Goal: Information Seeking & Learning: Learn about a topic

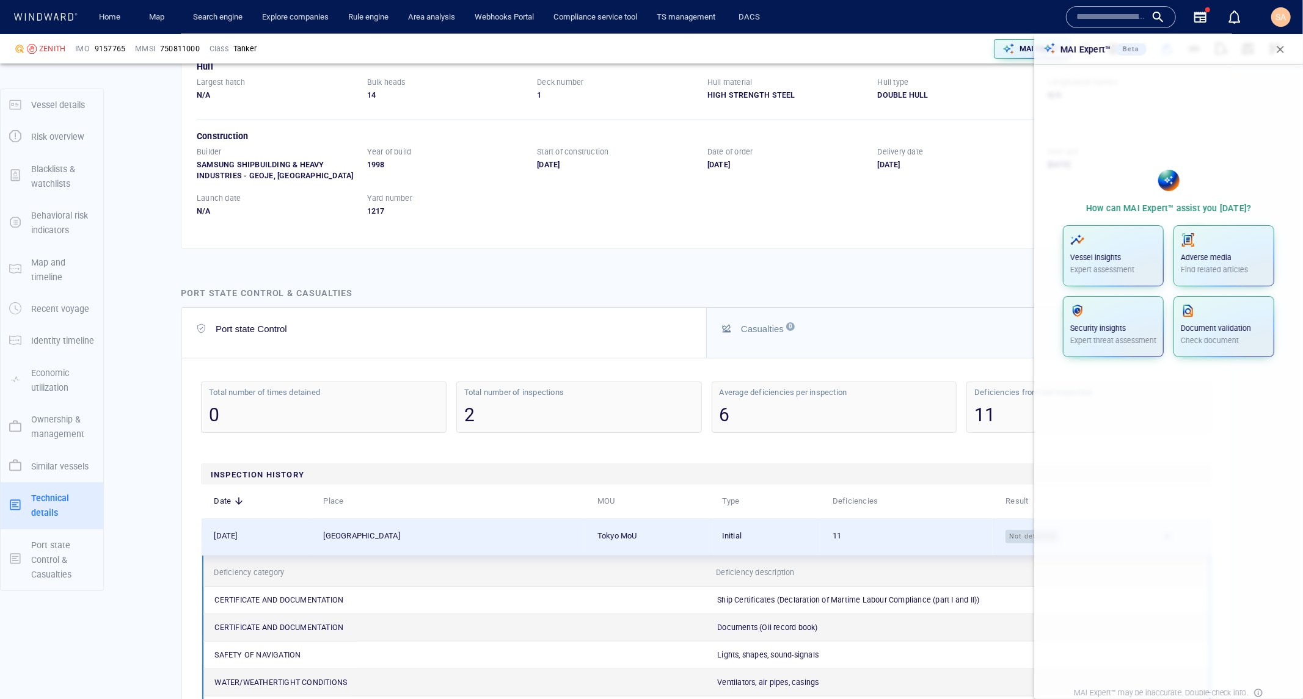
scroll to position [4541, 0]
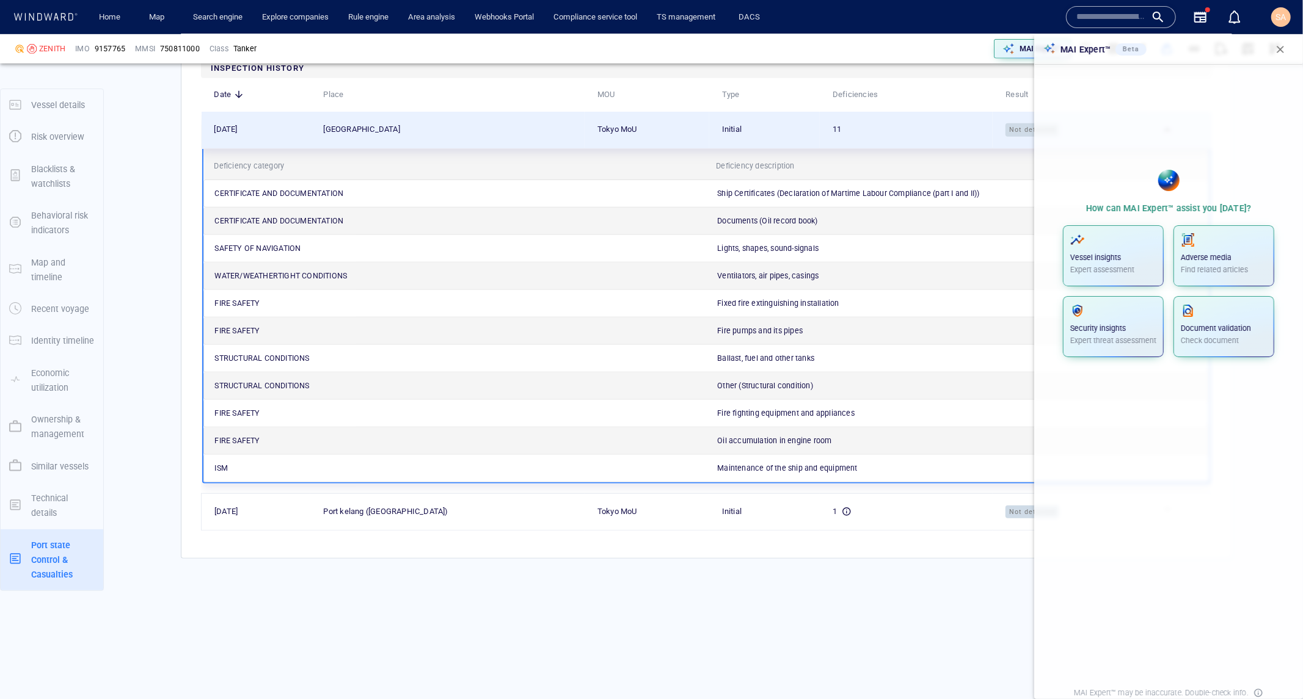
click at [1278, 47] on span "button" at bounding box center [1280, 49] width 12 height 12
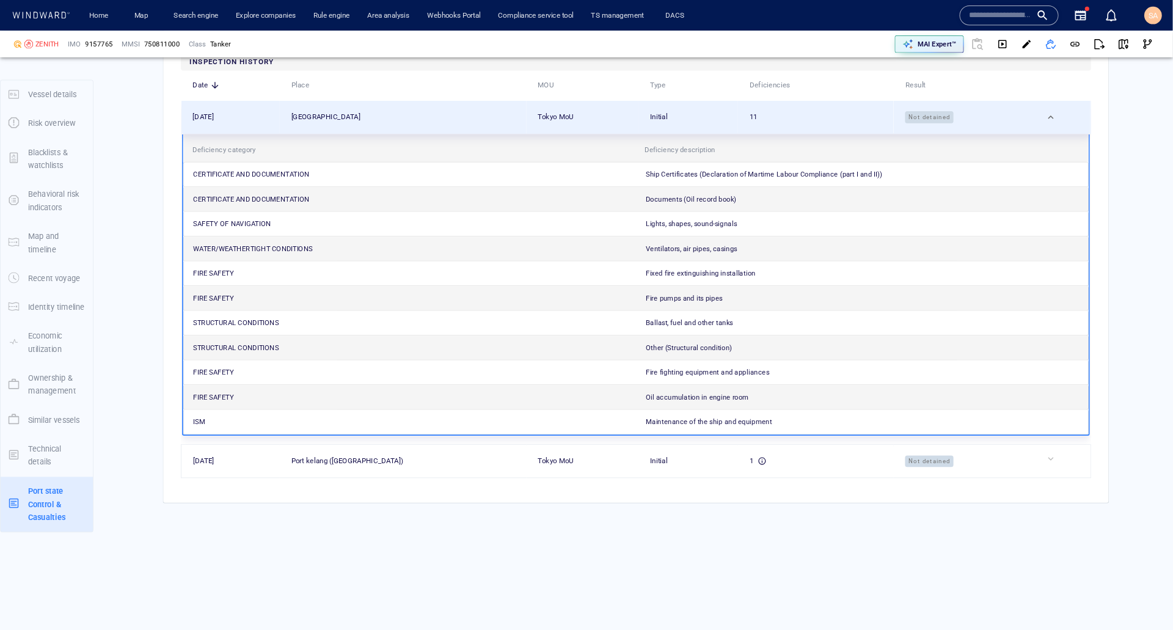
scroll to position [4542, 0]
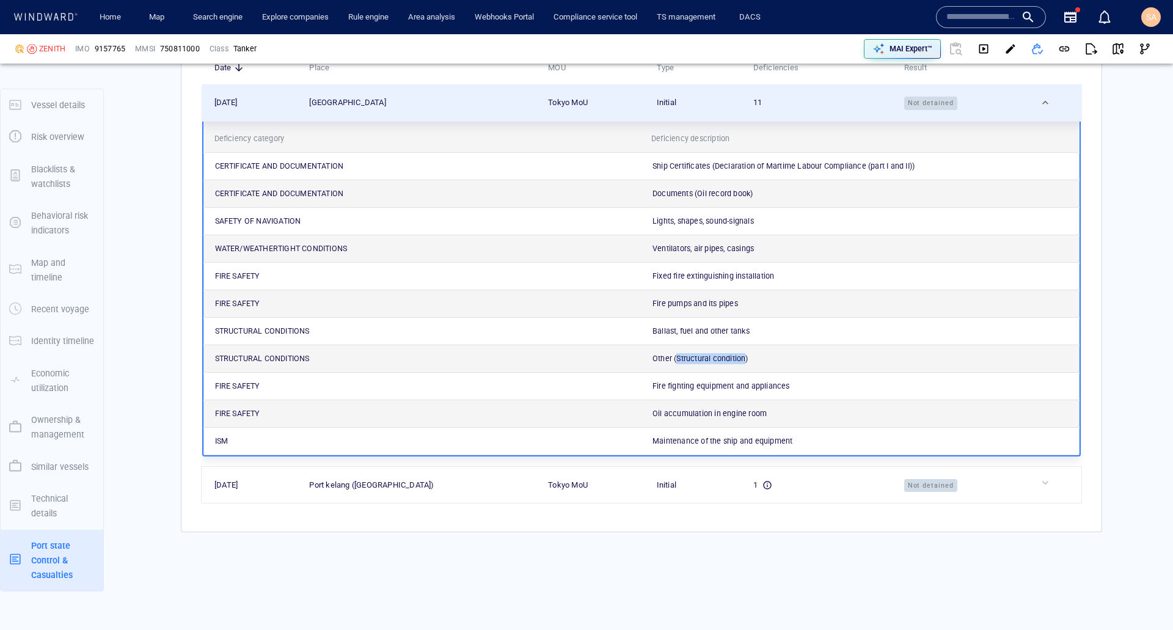
drag, startPoint x: 672, startPoint y: 392, endPoint x: 740, endPoint y: 393, distance: 67.2
click at [741, 364] on p "Other (Structural condition)" at bounding box center [700, 358] width 96 height 11
drag, startPoint x: 631, startPoint y: 253, endPoint x: 639, endPoint y: 222, distance: 32.3
click at [632, 235] on div "SAFETY OF NAVIGATION" at bounding box center [424, 221] width 437 height 27
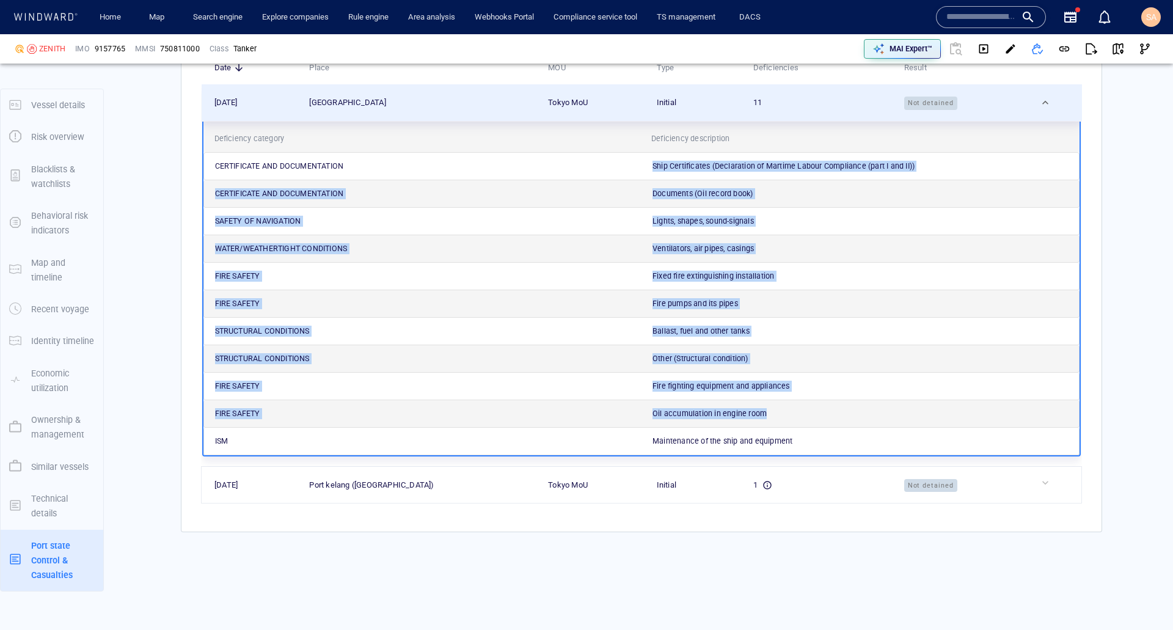
drag, startPoint x: 640, startPoint y: 194, endPoint x: 773, endPoint y: 457, distance: 294.4
click at [773, 455] on div "CERTIFICATE AND DOCUMENTATION Ship Certificates (Declaration of Martime Labour …" at bounding box center [641, 303] width 876 height 303
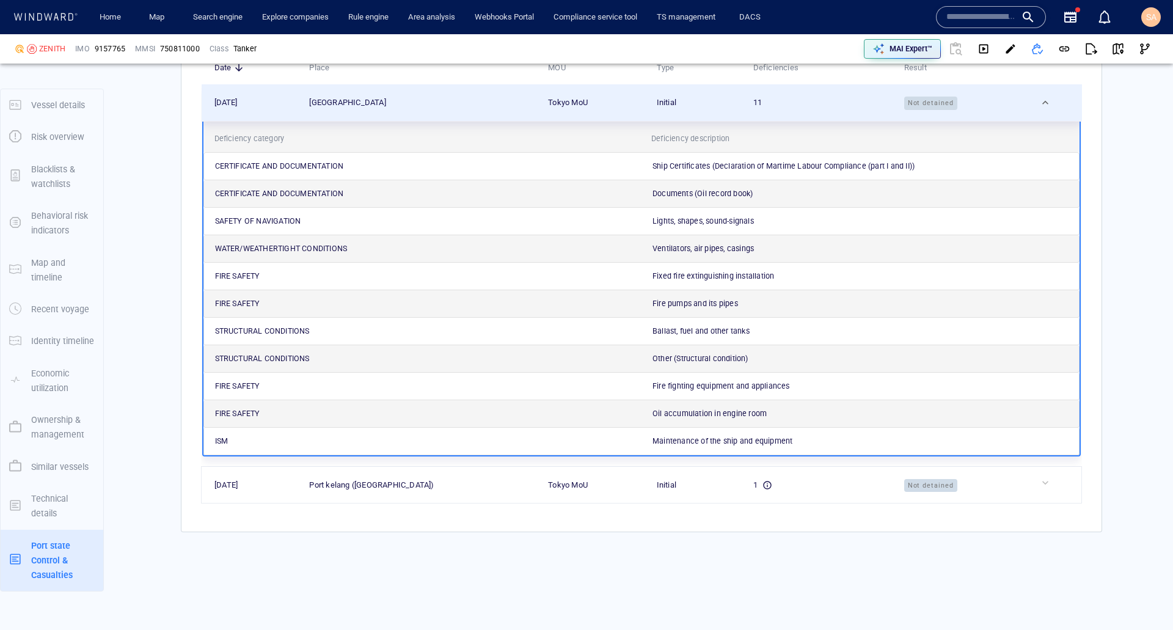
click at [799, 454] on div "Maintenance of the ship and equipment" at bounding box center [862, 441] width 437 height 27
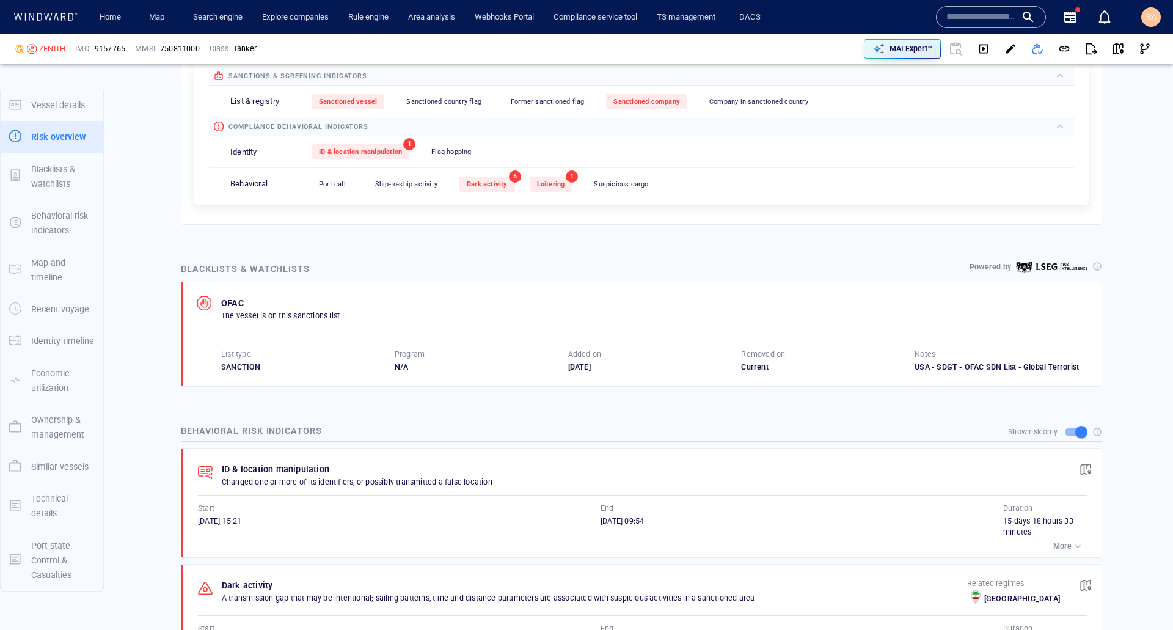
scroll to position [0, 0]
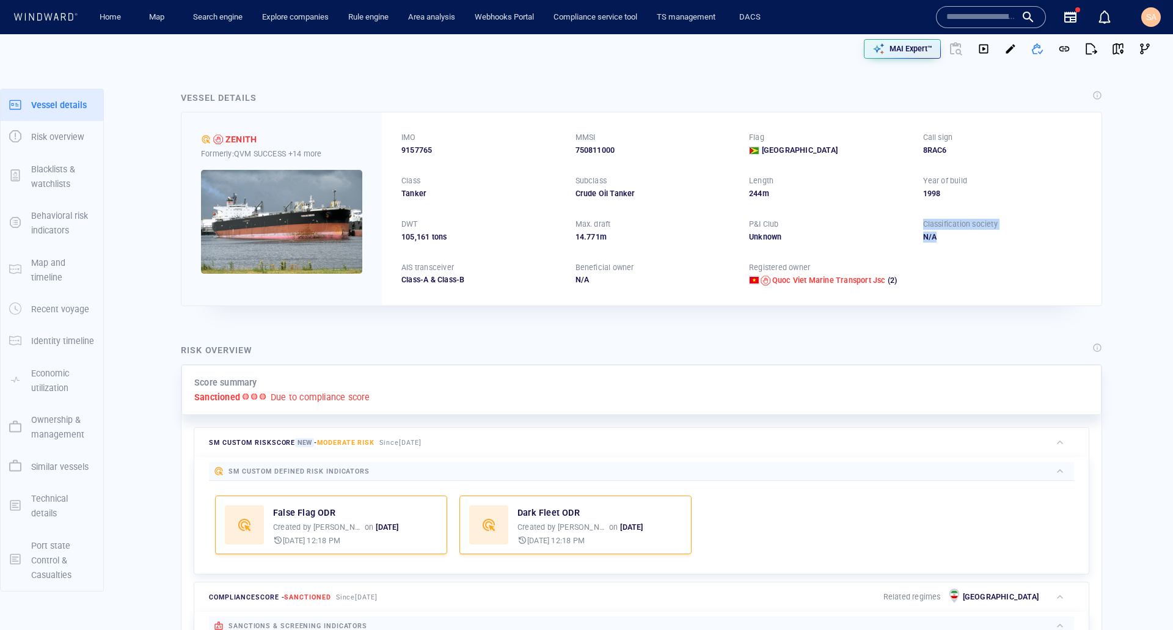
drag, startPoint x: 934, startPoint y: 239, endPoint x: 914, endPoint y: 229, distance: 22.4
click at [923, 229] on div "Classification society N/A" at bounding box center [1002, 231] width 159 height 24
click at [923, 238] on div "N/A" at bounding box center [1002, 236] width 159 height 11
drag, startPoint x: 268, startPoint y: 137, endPoint x: 217, endPoint y: 139, distance: 50.7
click at [217, 139] on div "ZENITH" at bounding box center [281, 139] width 161 height 15
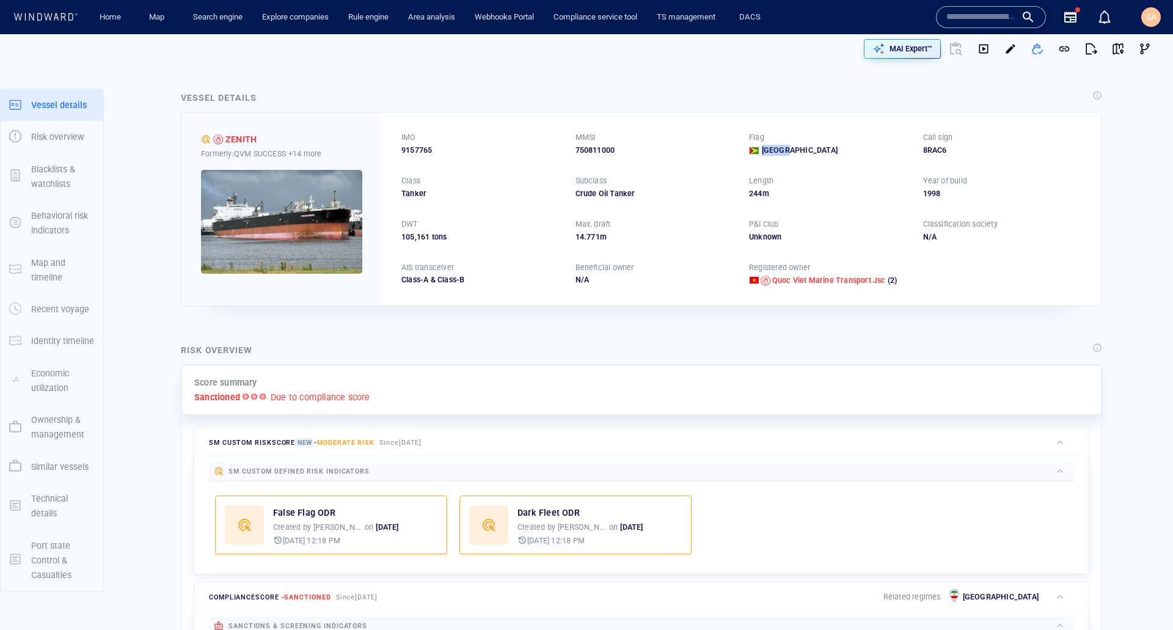
drag, startPoint x: 797, startPoint y: 151, endPoint x: 748, endPoint y: 150, distance: 48.9
click at [749, 150] on div "[GEOGRAPHIC_DATA]" at bounding box center [828, 150] width 159 height 11
click at [704, 153] on div "750811000" at bounding box center [654, 150] width 159 height 11
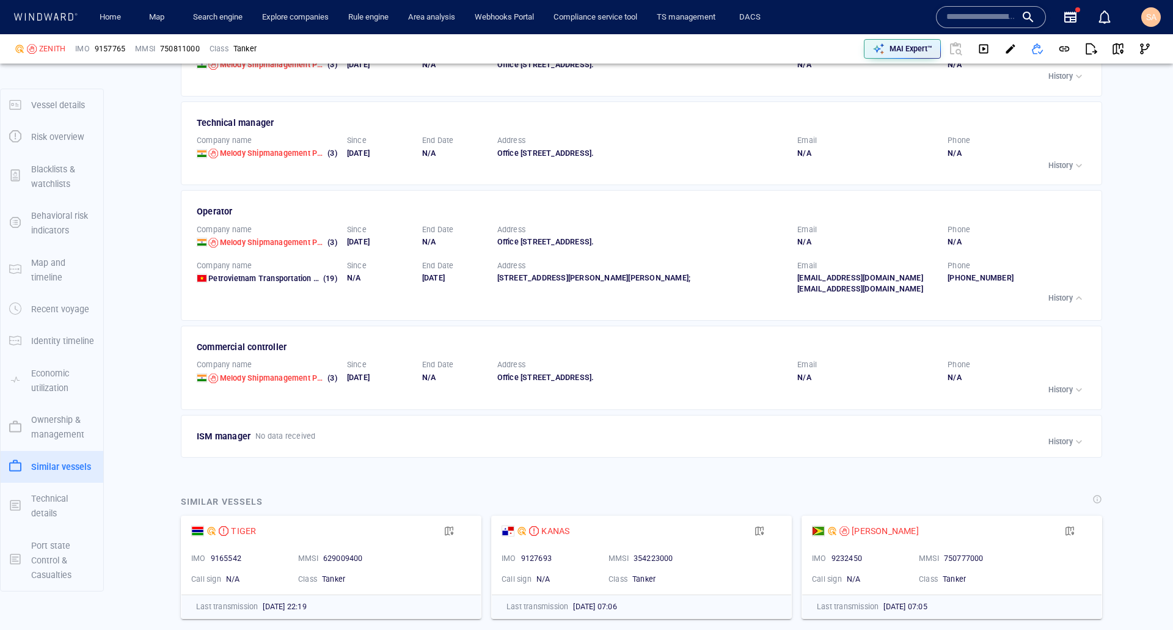
scroll to position [3481, 0]
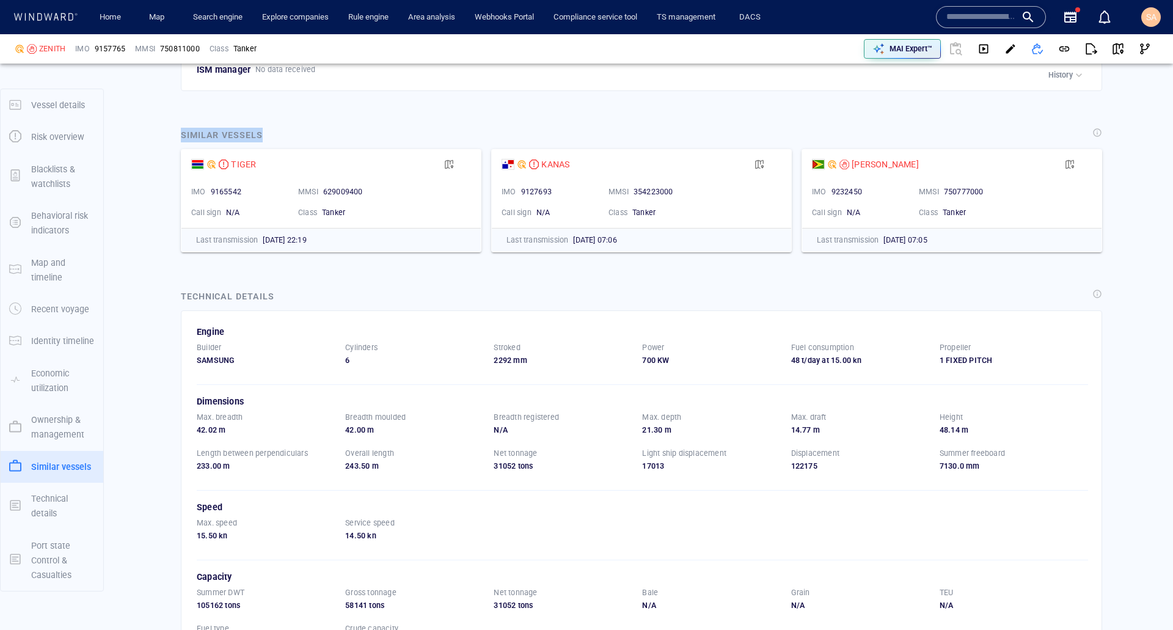
drag, startPoint x: 252, startPoint y: 176, endPoint x: 164, endPoint y: 172, distance: 88.0
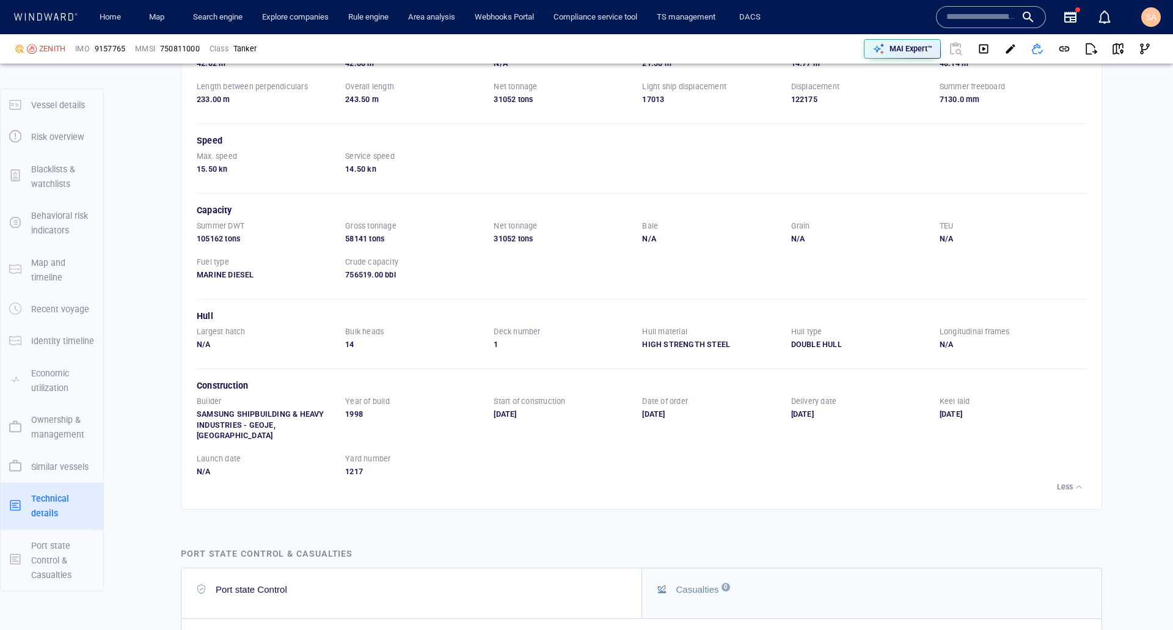
scroll to position [3665, 0]
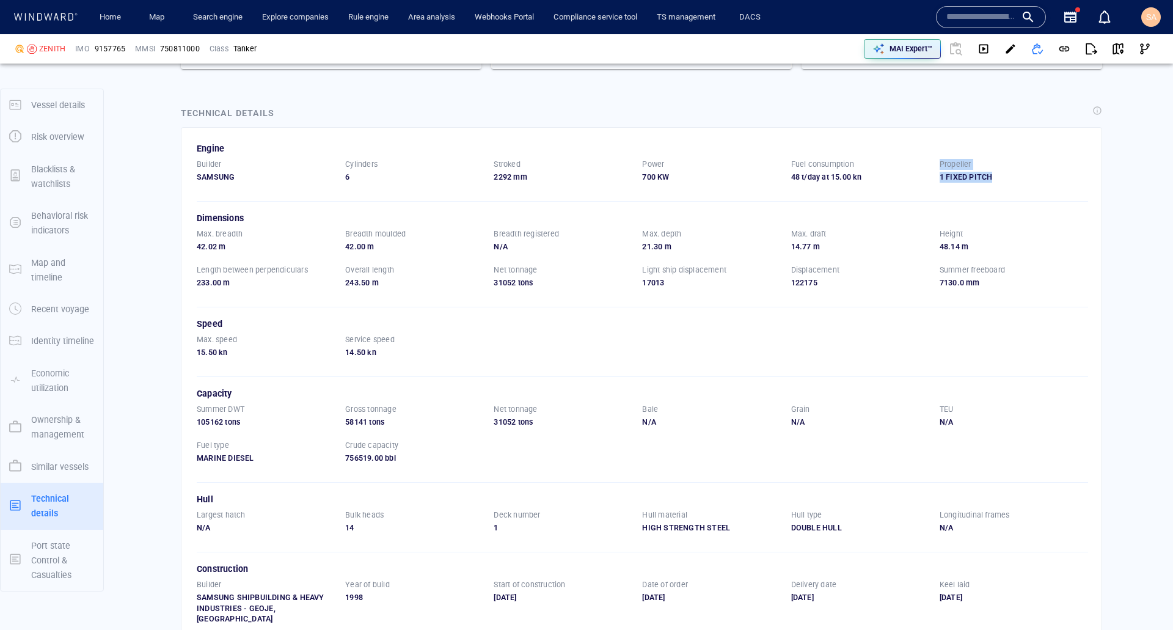
drag, startPoint x: 991, startPoint y: 220, endPoint x: 927, endPoint y: 227, distance: 63.9
click at [927, 195] on div "Builder SAMSUNG Cylinders 6 Stroked 2292 mm Power 700 KW Fuel consumption 48 t/…" at bounding box center [642, 177] width 891 height 36
click at [944, 195] on div "Builder SAMSUNG Cylinders 6 Stroked 2292 mm Power 700 KW Fuel consumption 48 t/…" at bounding box center [642, 177] width 891 height 36
drag, startPoint x: 981, startPoint y: 220, endPoint x: 937, endPoint y: 216, distance: 44.8
click at [939, 183] on p "1 FIXED PITCH" at bounding box center [1013, 177] width 148 height 11
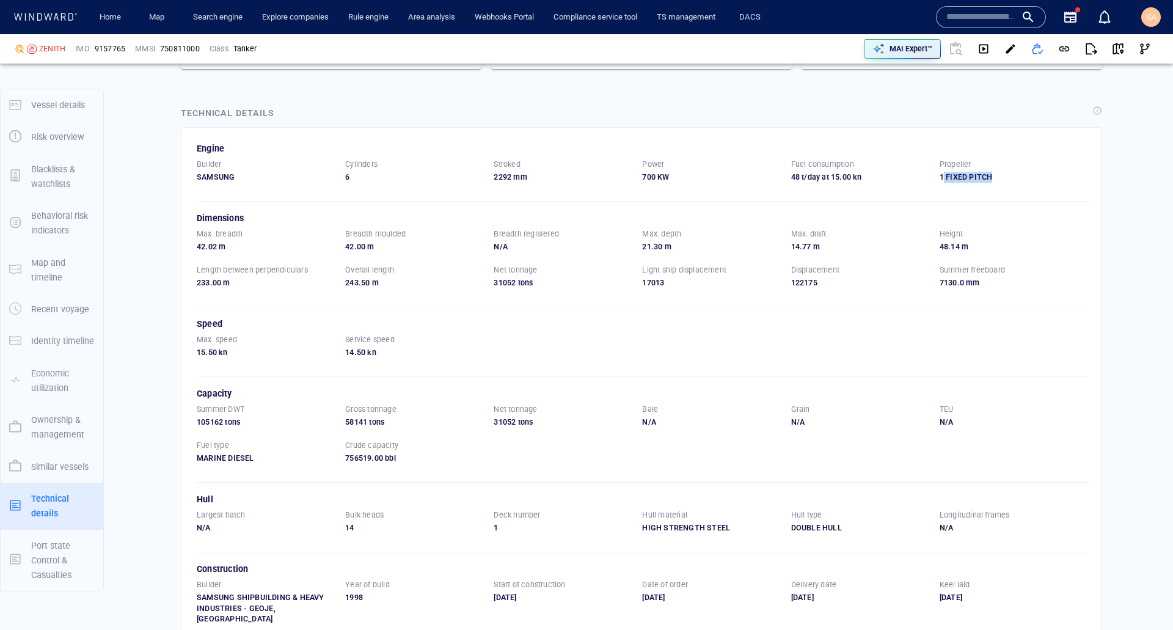
click at [951, 183] on p "1 FIXED PITCH" at bounding box center [1013, 177] width 148 height 11
drag, startPoint x: 985, startPoint y: 216, endPoint x: 938, endPoint y: 219, distance: 47.2
click at [939, 183] on p "1 FIXED PITCH" at bounding box center [1013, 177] width 148 height 11
click at [943, 195] on div "Builder SAMSUNG Cylinders 6 Stroked 2292 mm Power 700 KW Fuel consumption 48 t/…" at bounding box center [642, 177] width 891 height 36
drag, startPoint x: 986, startPoint y: 222, endPoint x: 925, endPoint y: 220, distance: 60.5
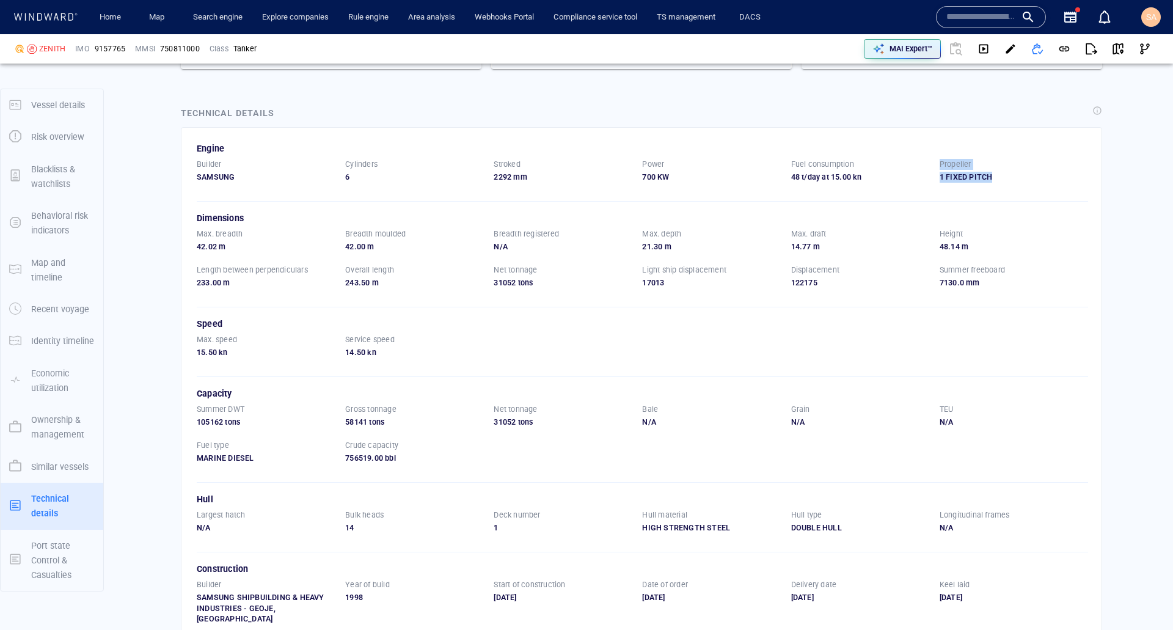
click at [925, 195] on div "Builder SAMSUNG Cylinders 6 Stroked 2292 mm Power 700 KW Fuel consumption 48 t/…" at bounding box center [642, 177] width 891 height 36
click at [947, 183] on p "1 FIXED PITCH" at bounding box center [1013, 177] width 148 height 11
click at [948, 183] on p "1 FIXED PITCH" at bounding box center [1013, 177] width 148 height 11
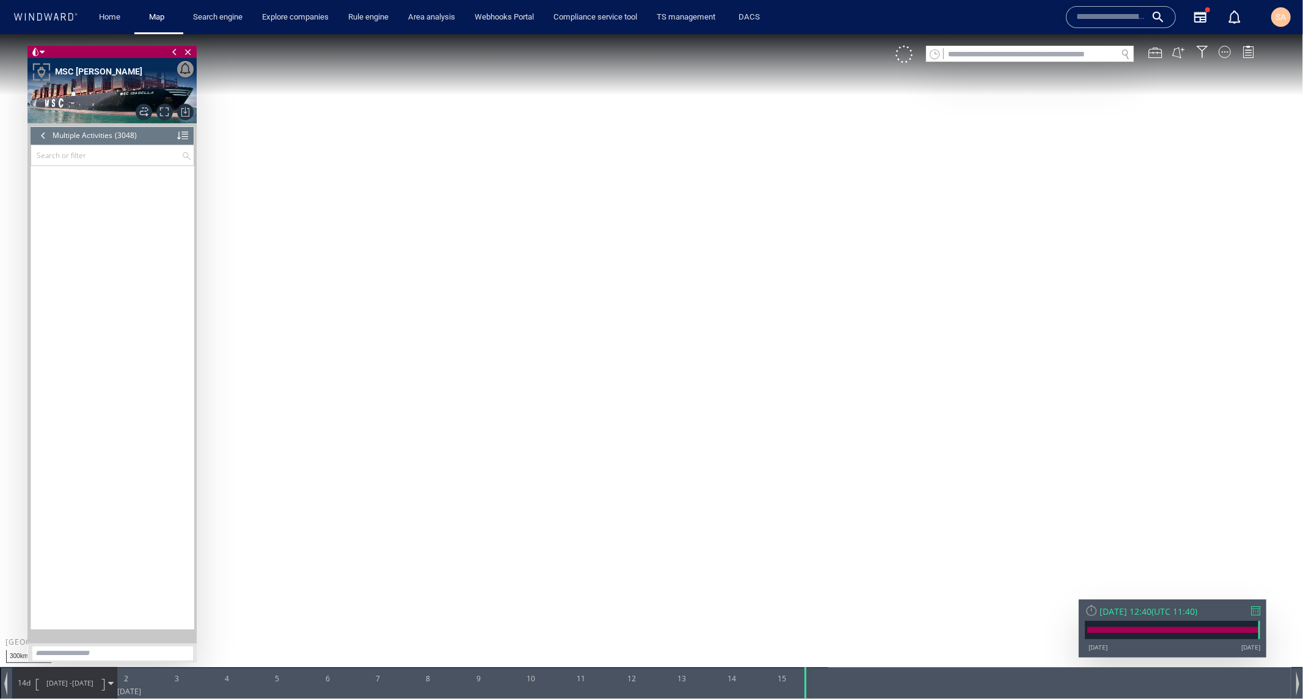
click at [596, 366] on canvas "Map" at bounding box center [651, 361] width 1303 height 654
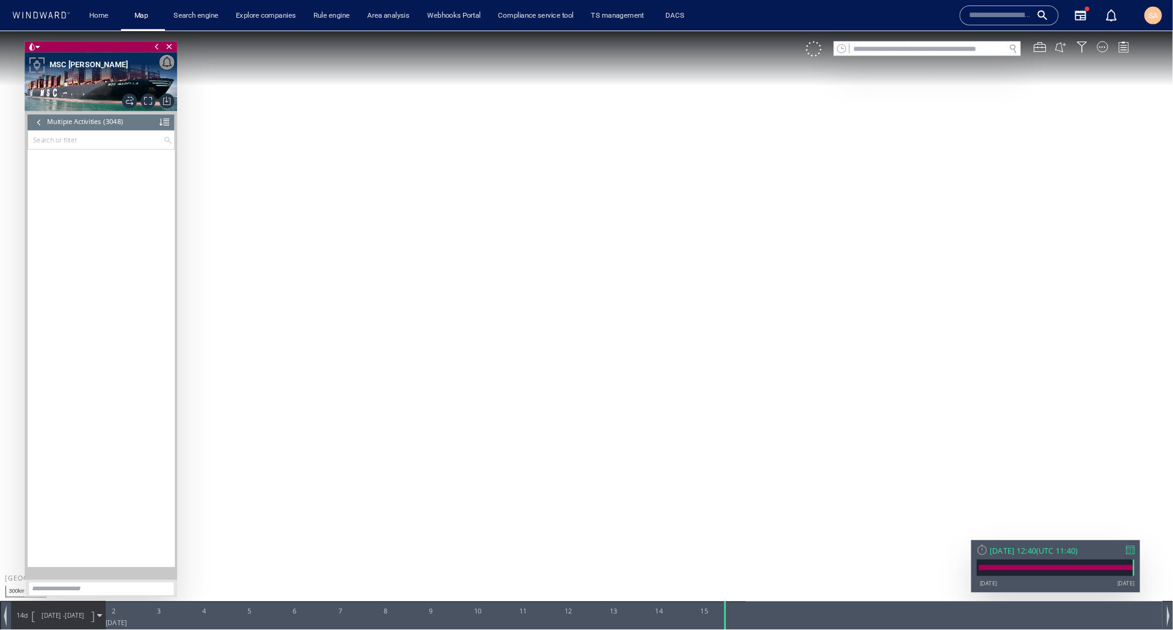
scroll to position [101218, 0]
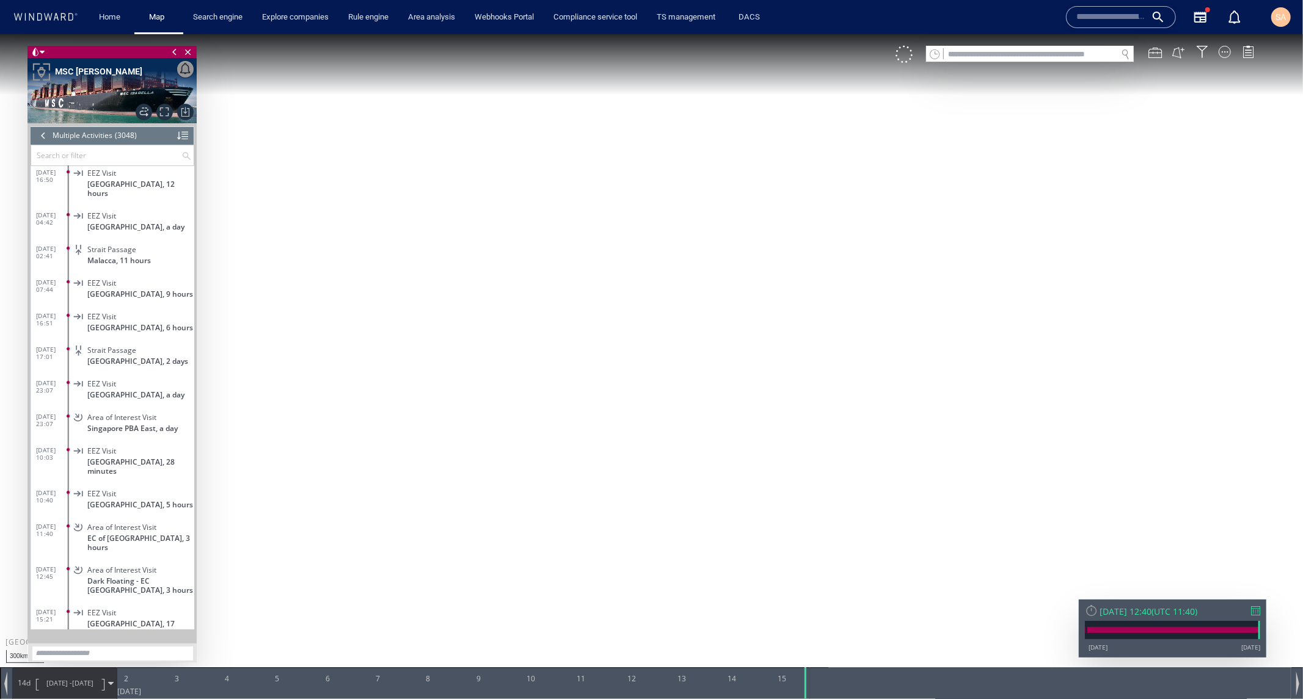
drag, startPoint x: 398, startPoint y: 158, endPoint x: 694, endPoint y: 443, distance: 410.3
click at [694, 443] on canvas "Map" at bounding box center [651, 361] width 1303 height 654
drag, startPoint x: 669, startPoint y: 398, endPoint x: 887, endPoint y: 546, distance: 264.3
click at [887, 546] on canvas "Map" at bounding box center [651, 361] width 1303 height 654
drag, startPoint x: 537, startPoint y: 358, endPoint x: 705, endPoint y: 323, distance: 170.9
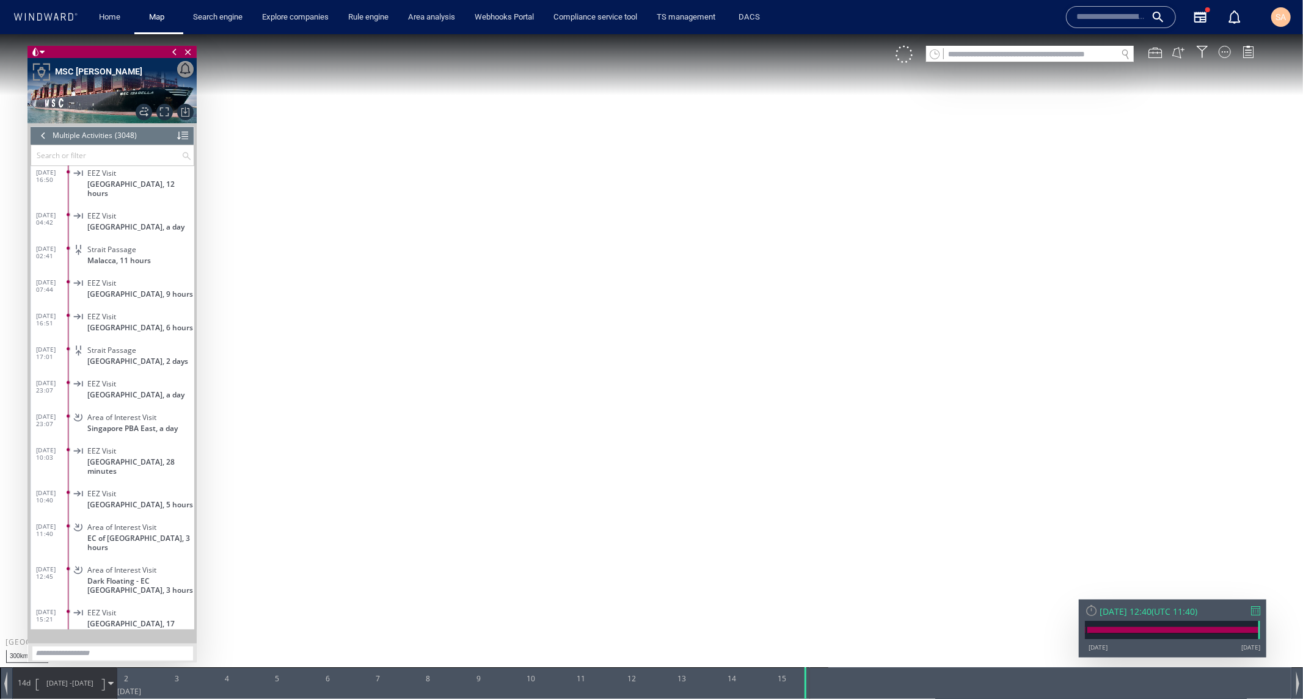
click at [705, 323] on canvas "Map" at bounding box center [651, 361] width 1303 height 654
drag, startPoint x: 853, startPoint y: 449, endPoint x: 801, endPoint y: 426, distance: 56.9
click at [801, 426] on canvas "Map" at bounding box center [651, 361] width 1303 height 654
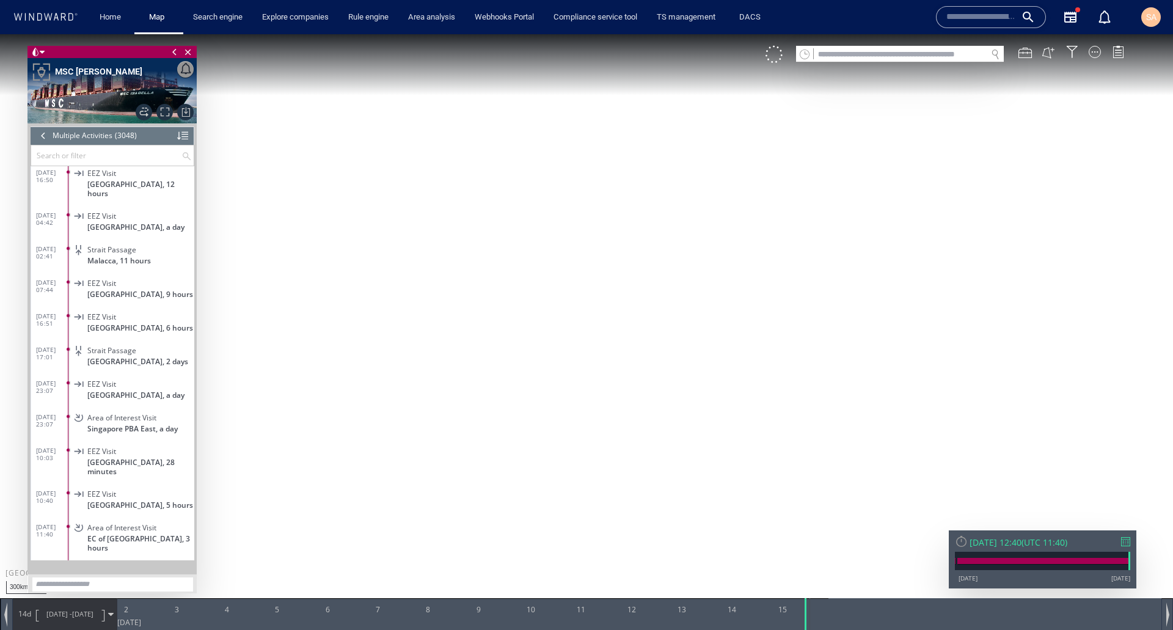
scroll to position [101218, 0]
click at [1098, 58] on div "VM" at bounding box center [950, 54] width 371 height 17
click at [1098, 52] on div at bounding box center [1094, 52] width 12 height 12
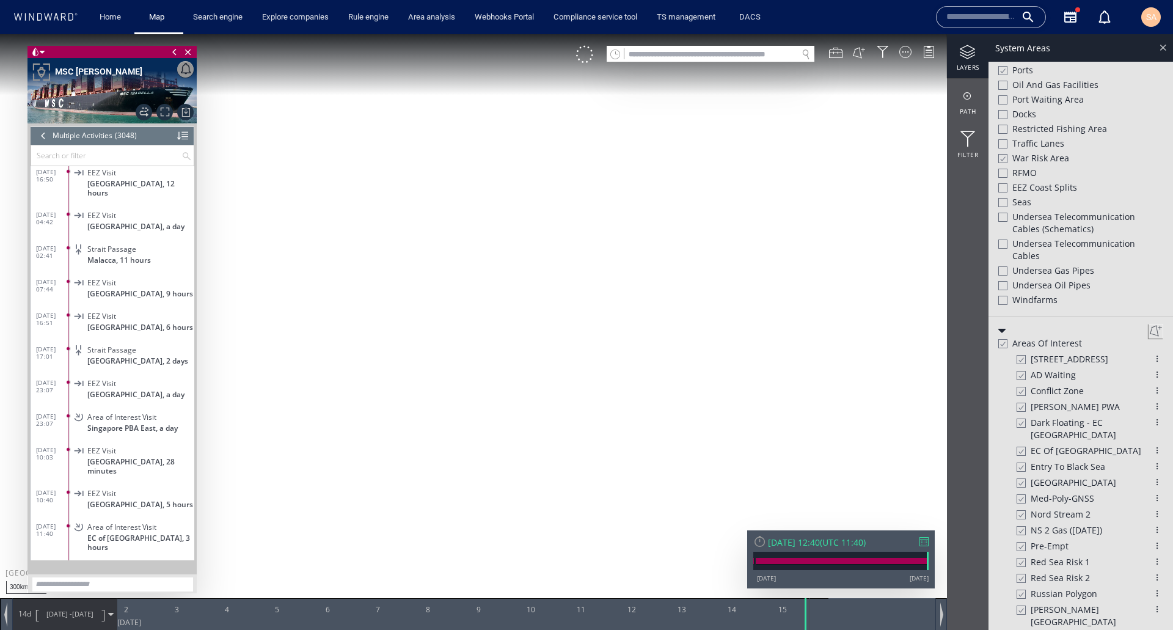
click at [1159, 48] on div at bounding box center [1163, 47] width 14 height 14
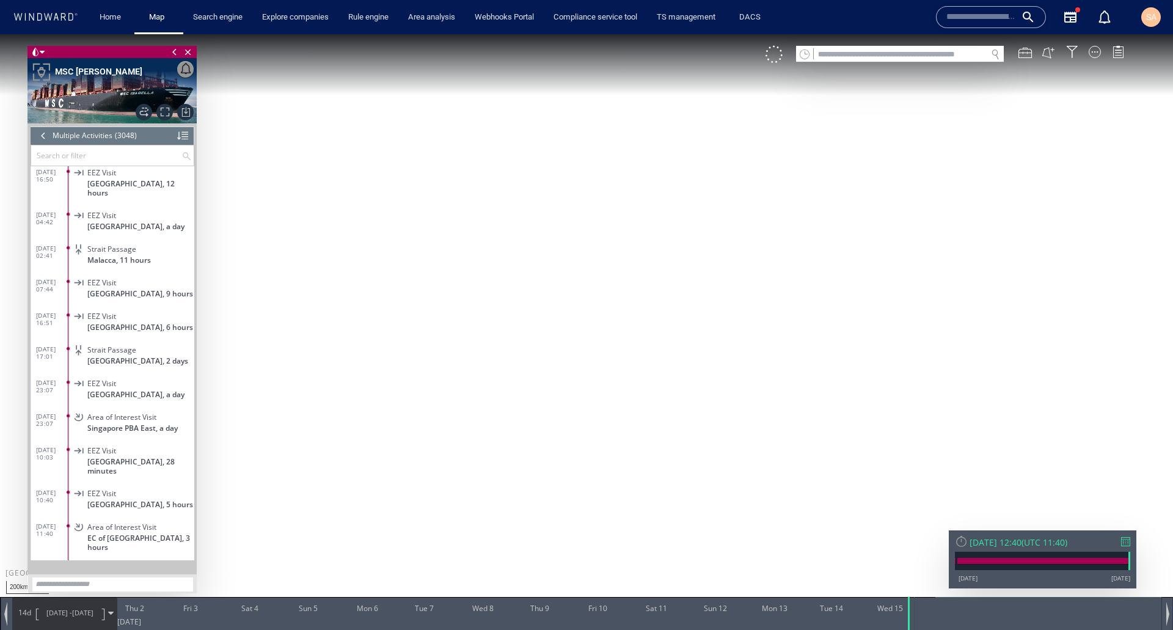
drag, startPoint x: 639, startPoint y: 421, endPoint x: 558, endPoint y: 246, distance: 192.6
click at [564, 243] on canvas "Map" at bounding box center [586, 325] width 1173 height 583
click at [1098, 57] on div "VM" at bounding box center [950, 54] width 371 height 17
click at [1093, 54] on div at bounding box center [1094, 52] width 12 height 12
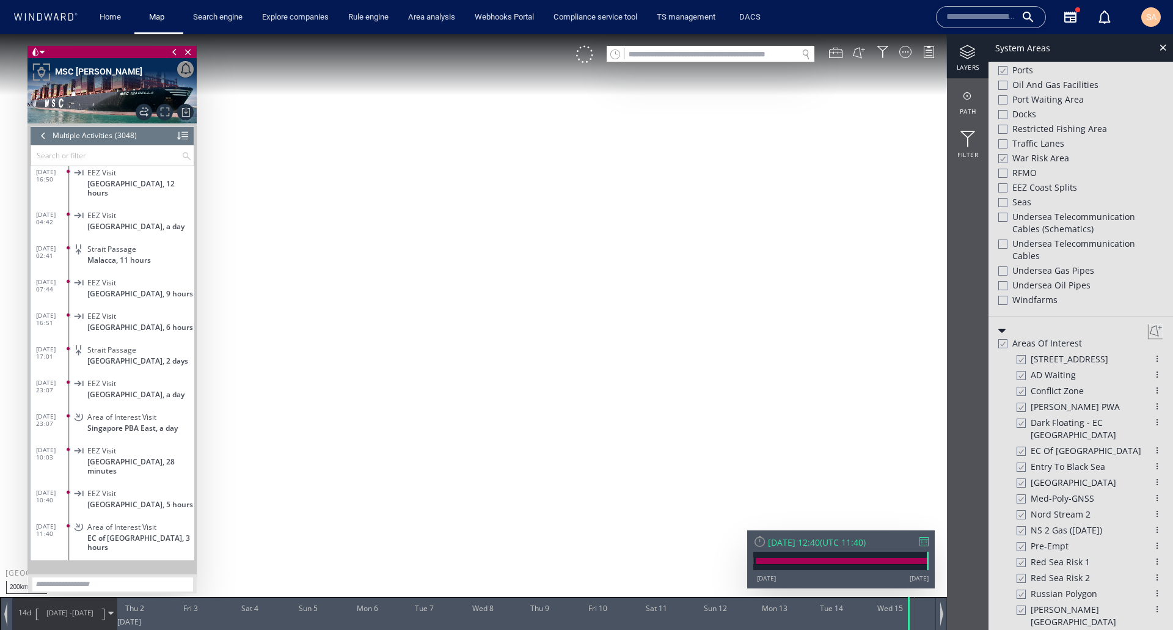
click at [1151, 540] on div at bounding box center [1157, 546] width 12 height 12
click at [1079, 575] on div "Delete" at bounding box center [1102, 585] width 108 height 21
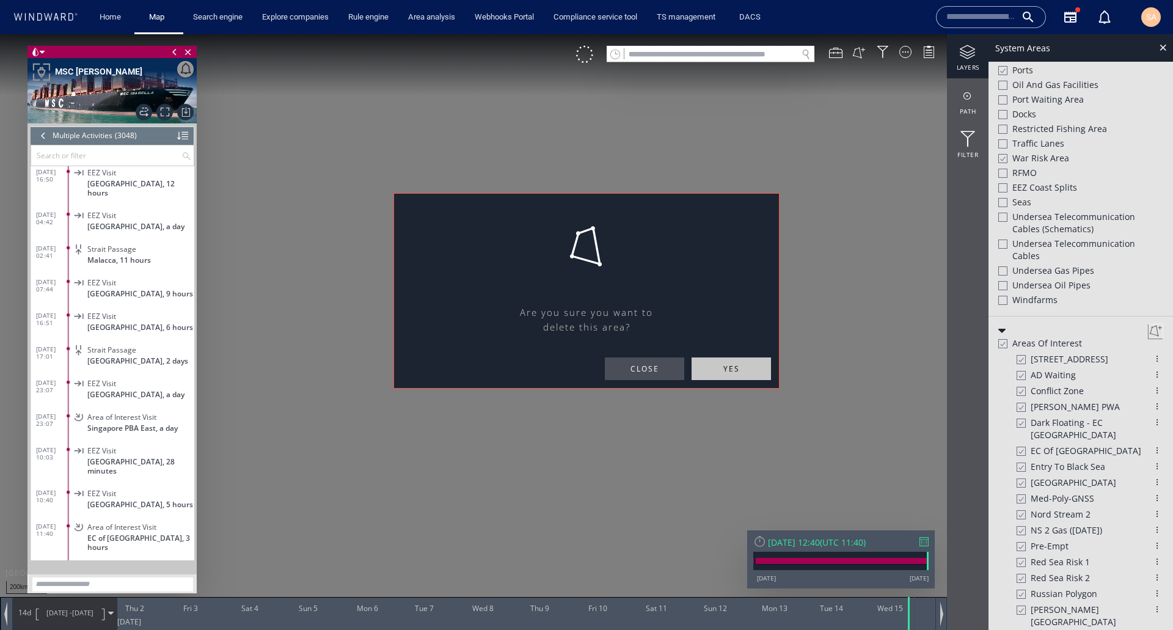
click at [713, 370] on span "yes" at bounding box center [730, 368] width 79 height 23
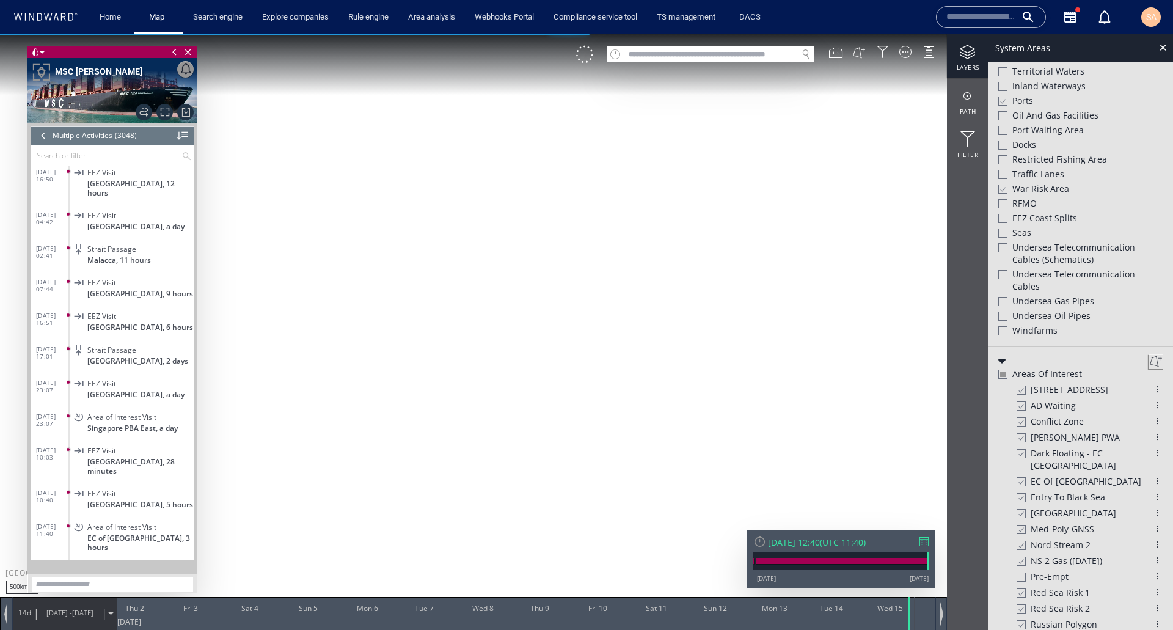
scroll to position [531, 0]
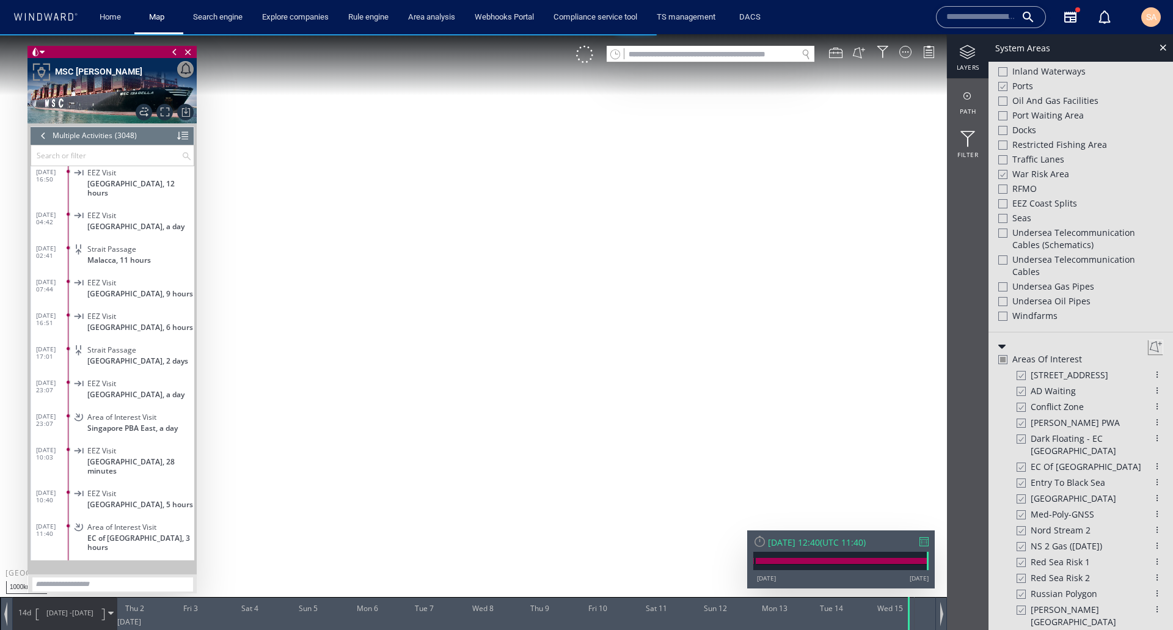
drag, startPoint x: 666, startPoint y: 278, endPoint x: 627, endPoint y: 384, distance: 113.0
click at [627, 384] on canvas "Map" at bounding box center [586, 325] width 1173 height 583
click at [1164, 50] on div at bounding box center [1163, 47] width 14 height 14
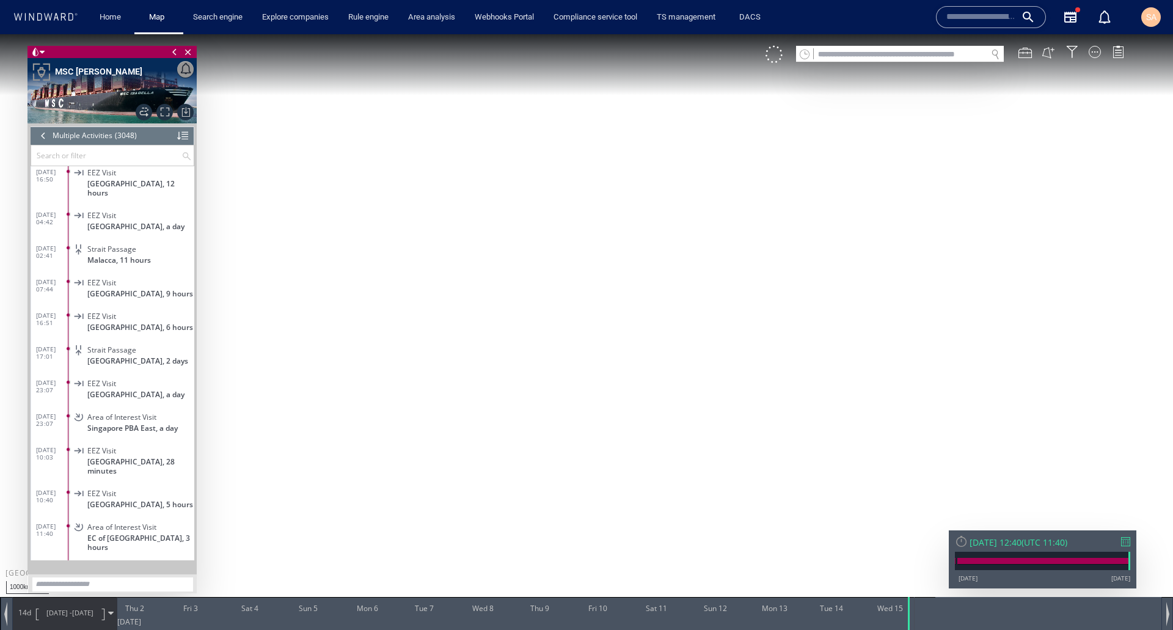
drag, startPoint x: 684, startPoint y: 278, endPoint x: 737, endPoint y: 296, distance: 56.2
click at [737, 296] on canvas "Map" at bounding box center [586, 325] width 1173 height 583
